Goal: Transaction & Acquisition: Purchase product/service

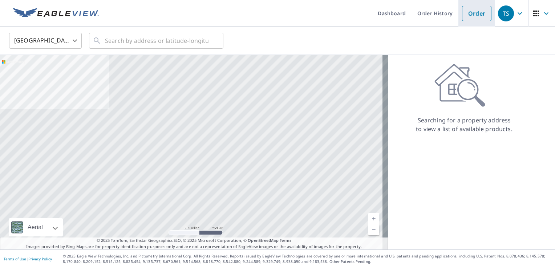
click at [481, 12] on link "Order" at bounding box center [476, 13] width 29 height 15
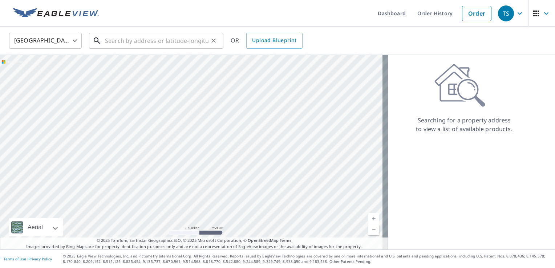
click at [157, 43] on input "text" at bounding box center [157, 41] width 104 height 20
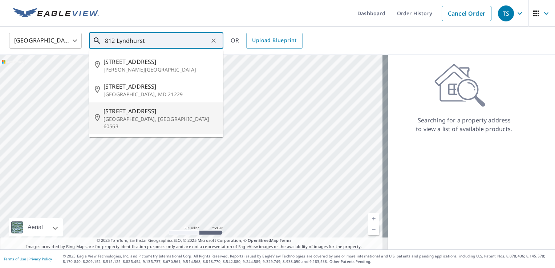
click at [127, 114] on span "[STREET_ADDRESS]" at bounding box center [161, 111] width 114 height 9
type input "[STREET_ADDRESS]"
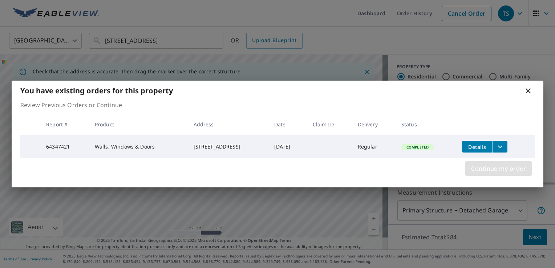
click at [485, 169] on span "Continue my order" at bounding box center [498, 168] width 55 height 10
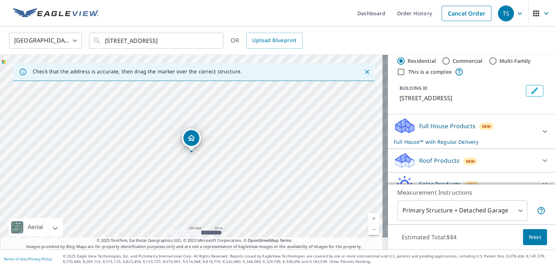
scroll to position [51, 0]
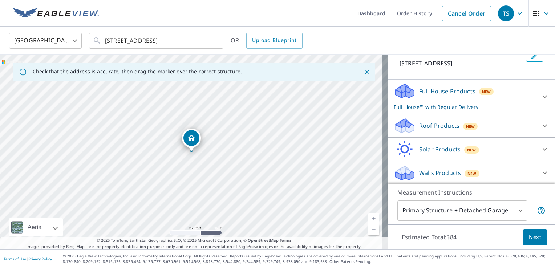
click at [427, 107] on p "Full House™ with Regular Delivery" at bounding box center [465, 107] width 142 height 8
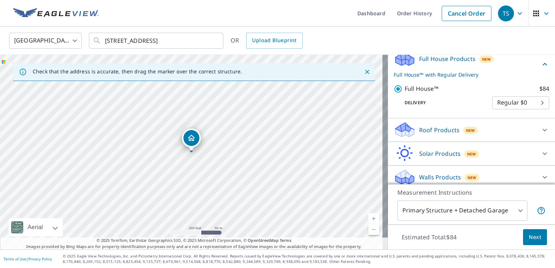
scroll to position [87, 0]
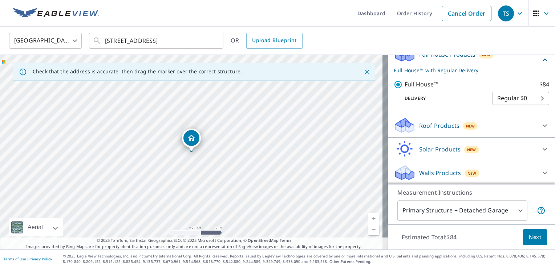
click at [439, 174] on p "Walls Products" at bounding box center [440, 173] width 42 height 9
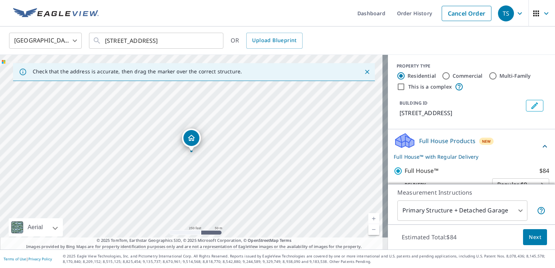
scroll to position [0, 0]
click at [530, 239] on span "Next" at bounding box center [535, 237] width 12 height 9
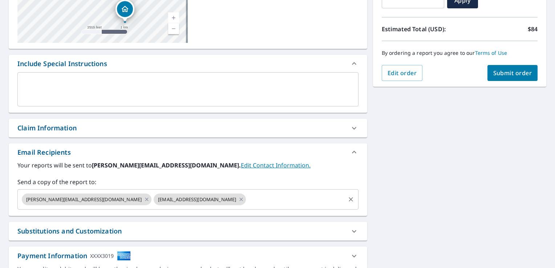
scroll to position [145, 0]
click at [240, 198] on icon at bounding box center [241, 198] width 3 height 3
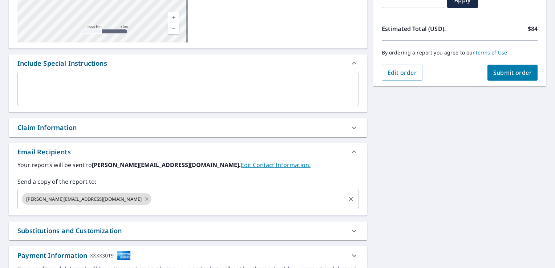
click at [144, 201] on icon at bounding box center [147, 199] width 6 height 8
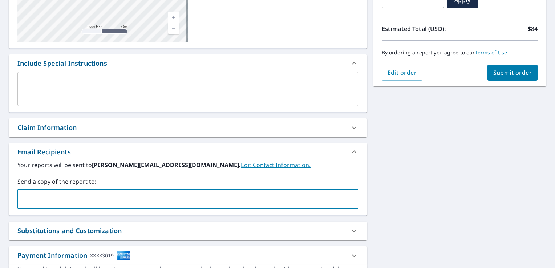
click at [71, 202] on input "text" at bounding box center [183, 199] width 324 height 14
click at [150, 203] on input "[PERSON_NAME][EMAIL_ADDRESS][DOMAIN_NAME]" at bounding box center [183, 199] width 324 height 14
type input "[PERSON_NAME][EMAIL_ADDRESS][DOMAIN_NAME]"
click at [496, 73] on span "Submit order" at bounding box center [512, 73] width 39 height 8
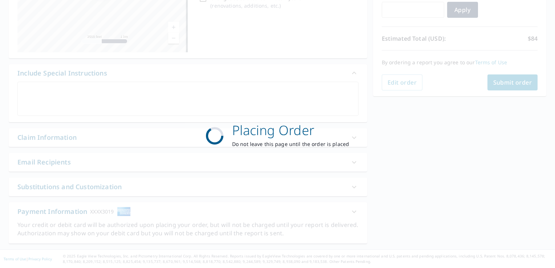
scroll to position [135, 0]
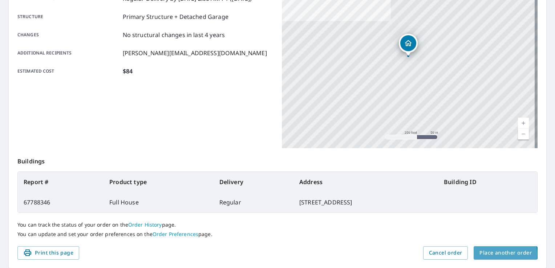
click at [480, 254] on span "Place another order" at bounding box center [506, 253] width 52 height 9
